Goal: Navigation & Orientation: Find specific page/section

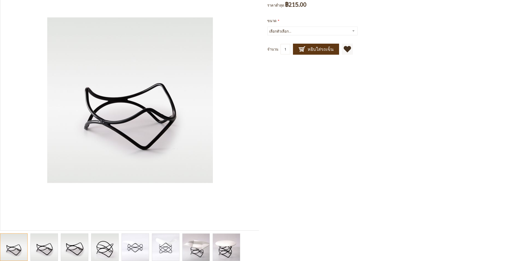
scroll to position [50, 0]
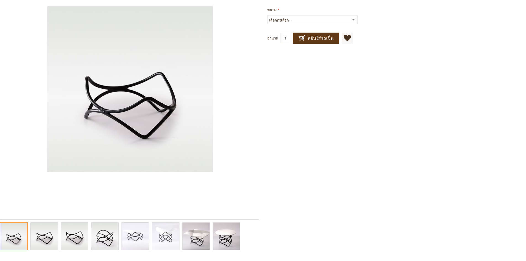
click at [103, 244] on img "Dance ขาตั้งรองจานอาหาร สีดำ" at bounding box center [104, 236] width 27 height 27
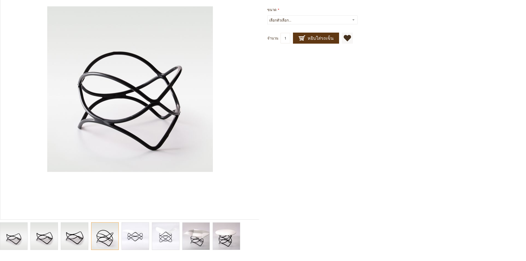
click at [192, 239] on img "Catering food display stands, buffet display stands, catering display stands, b…" at bounding box center [196, 236] width 41 height 27
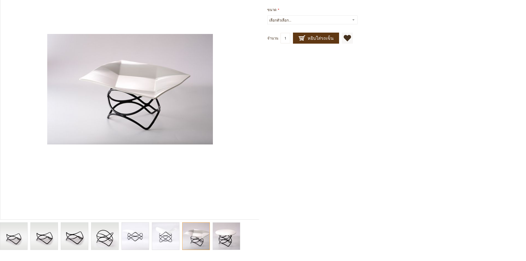
click at [227, 240] on img "Catering food display stands, buffet display stands, catering display stands, b…" at bounding box center [226, 236] width 41 height 27
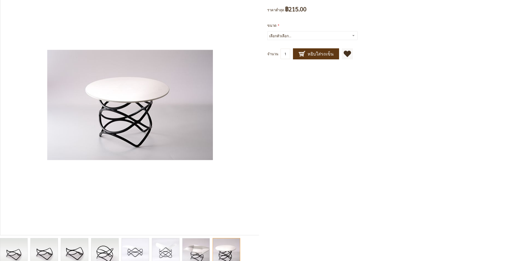
scroll to position [0, 0]
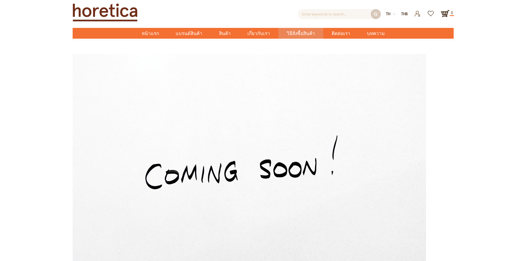
click at [298, 35] on span "วิธีสั่งซื้อสินค้า" at bounding box center [301, 33] width 28 height 11
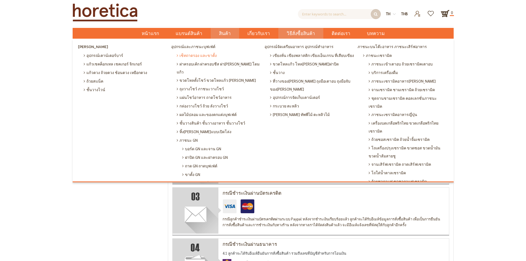
click at [200, 58] on span "เซ็ทถาดรอง และขาตั้ง" at bounding box center [197, 55] width 40 height 9
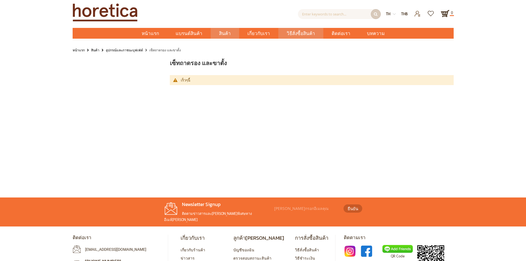
click at [302, 33] on span "วิธีสั่งซื้อสินค้า" at bounding box center [301, 33] width 28 height 11
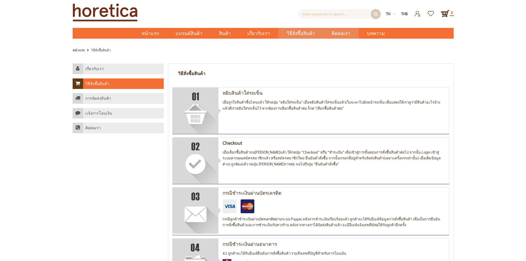
click at [342, 32] on span "ติดต่อเรา" at bounding box center [341, 33] width 19 height 11
click at [382, 34] on link "บทความ" at bounding box center [376, 33] width 34 height 11
click at [333, 36] on span "ติดต่อเรา" at bounding box center [341, 33] width 19 height 11
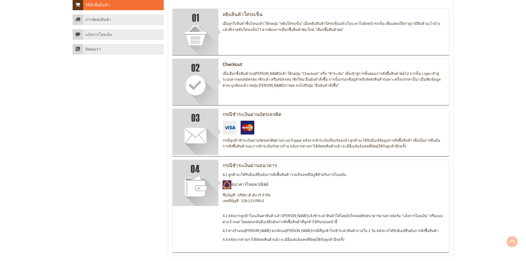
scroll to position [110, 0]
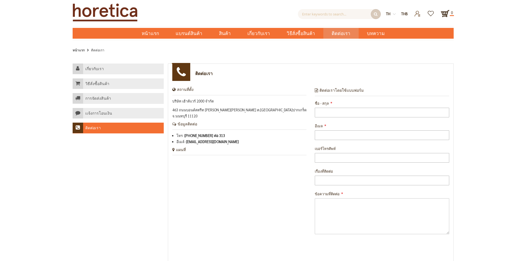
click at [501, 120] on div "เกี่ยวกับเรา วิธีสั่งซื้อสินค้า การจัดส่งสินค้า เเจ้งการโอนเงิน ติดต่อเรา ติดต่…" at bounding box center [263, 174] width 526 height 230
click at [367, 30] on span "บทความ" at bounding box center [376, 33] width 18 height 11
click at [151, 30] on span "หน้าแรก" at bounding box center [150, 33] width 17 height 7
